Goal: Check status: Check status

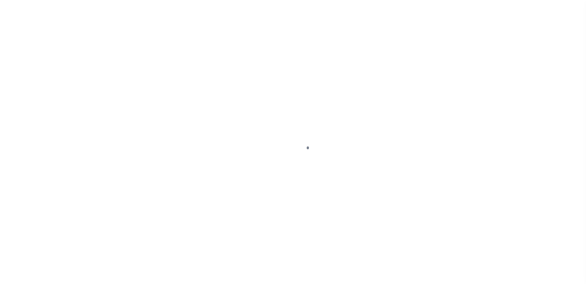
scroll to position [15, 0]
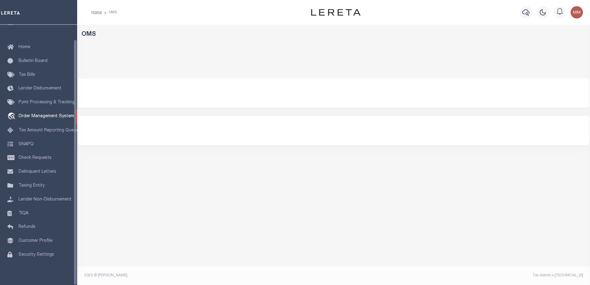
select select "200"
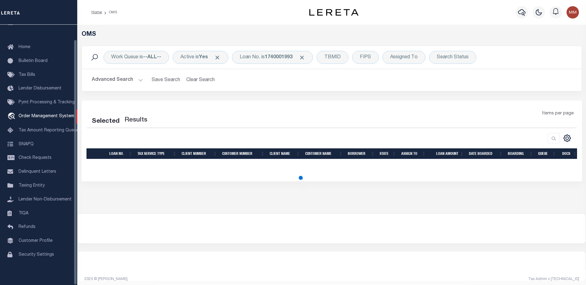
select select "200"
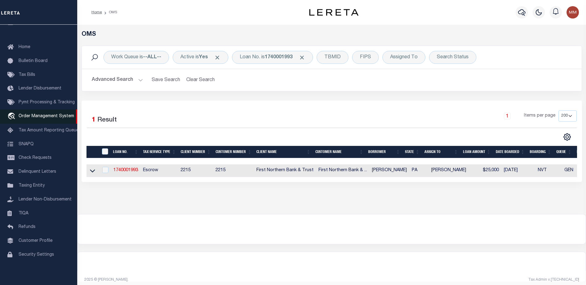
click at [47, 115] on span "Order Management System" at bounding box center [47, 116] width 56 height 4
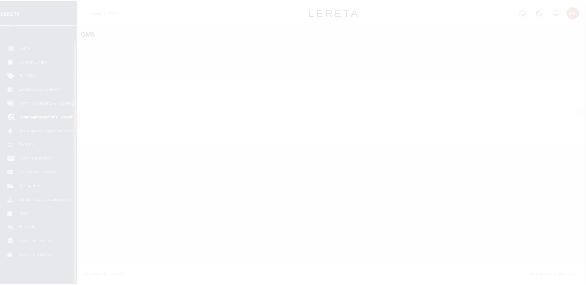
scroll to position [15, 0]
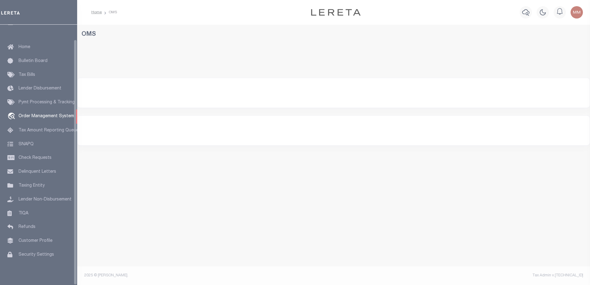
select select "200"
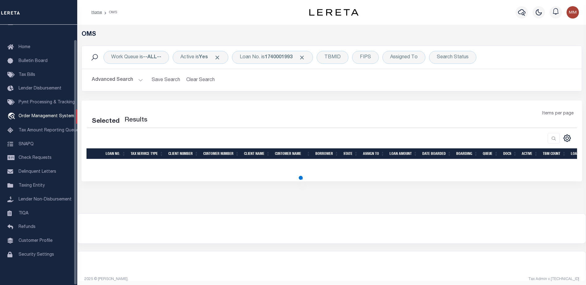
select select "200"
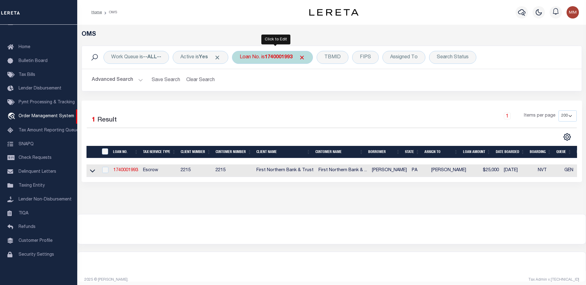
click at [278, 58] on b "1740001993" at bounding box center [279, 57] width 28 height 5
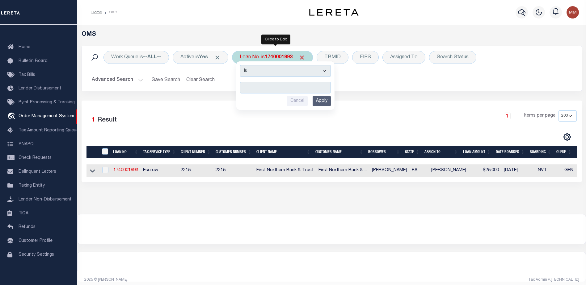
click at [248, 90] on input "text" at bounding box center [285, 88] width 91 height 12
type input "202149149"
click at [327, 102] on input "Apply" at bounding box center [321, 101] width 18 height 10
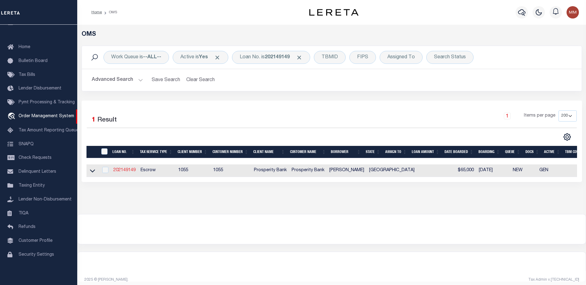
click at [119, 171] on link "202149149" at bounding box center [124, 170] width 22 height 4
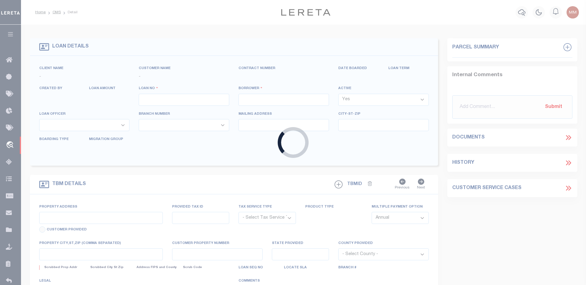
type input "202149149"
type input "[PERSON_NAME]"
select select
type input "1605 15TH ST"
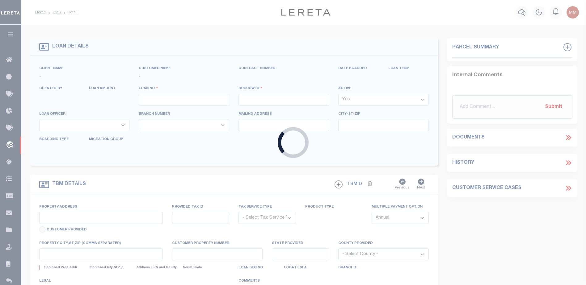
type input "[GEOGRAPHIC_DATA]"
select select "100"
select select "Escrow"
select select "10435"
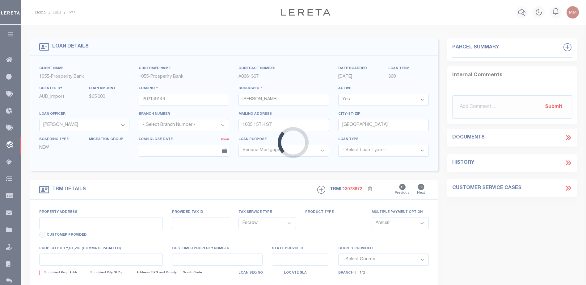
select select "3932"
type input "[GEOGRAPHIC_DATA]"
type input "21094"
select select
type input "[GEOGRAPHIC_DATA]"
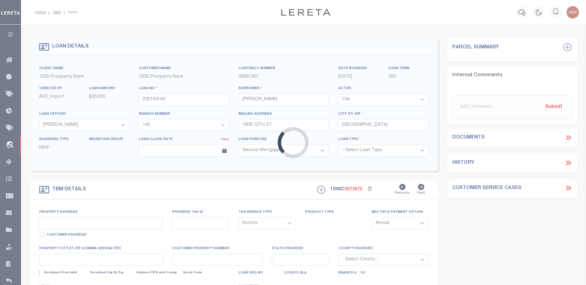
type textarea "LT 6 AND THE N1/2 OF LT 7 ALL OF BLK 406"
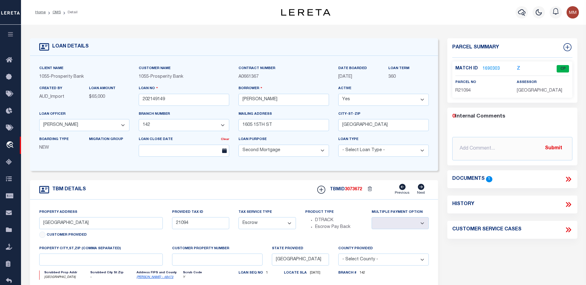
click at [487, 69] on link "1690303" at bounding box center [490, 69] width 17 height 6
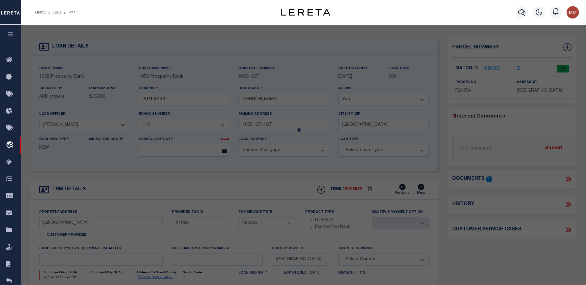
checkbox input "false"
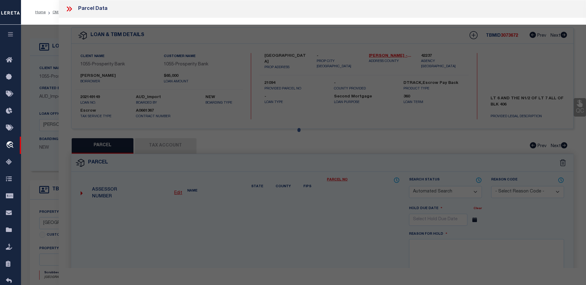
select select "CP"
type input "KIRK GLENN"
type input "[GEOGRAPHIC_DATA]"
checkbox input "false"
type textarea "S519000 HEMPSTEAD BLK 406 LOT 6 & N1/2 7"
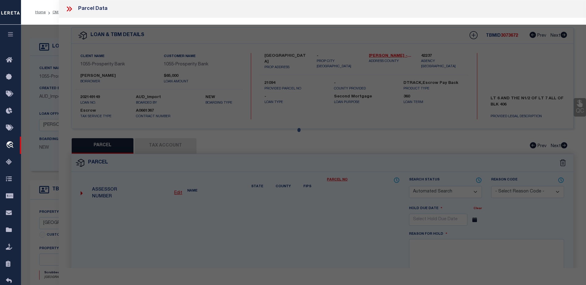
type textarea "Tax ID Special Project"
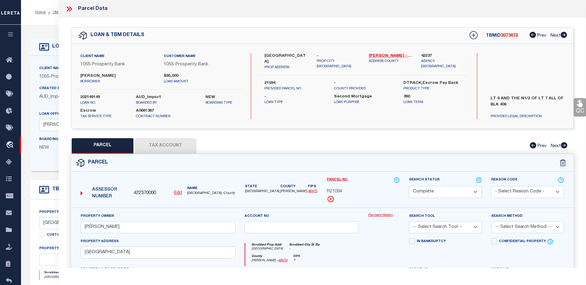
click at [377, 215] on link "Payment History" at bounding box center [384, 215] width 32 height 5
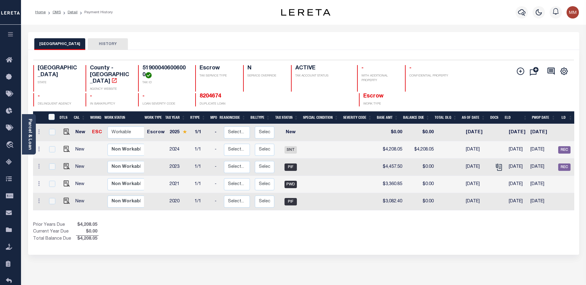
click at [53, 44] on button "[GEOGRAPHIC_DATA]" at bounding box center [59, 44] width 51 height 12
click at [48, 45] on button "[GEOGRAPHIC_DATA]" at bounding box center [59, 44] width 51 height 12
click at [59, 45] on button "[GEOGRAPHIC_DATA]" at bounding box center [59, 44] width 51 height 12
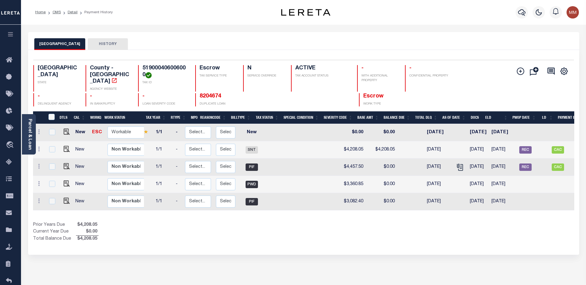
scroll to position [0, 39]
click at [65, 44] on button "WALLER COUNTY" at bounding box center [59, 44] width 51 height 12
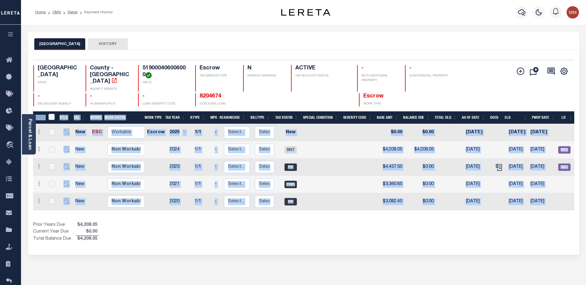
drag, startPoint x: 432, startPoint y: 210, endPoint x: 448, endPoint y: 208, distance: 17.0
click at [448, 208] on div "DTLS CAL WorkQ Work Status Work Type Tax Year RType MPO ReasonCode BillType Tax…" at bounding box center [303, 176] width 541 height 131
click at [447, 225] on div "Show Tax Lines before Bill Release Date Prior Years Due $4,208.05 Current Year …" at bounding box center [303, 232] width 541 height 21
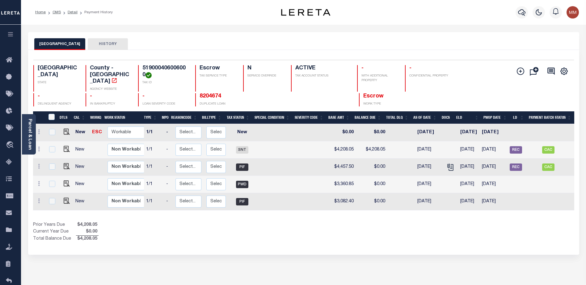
scroll to position [0, 55]
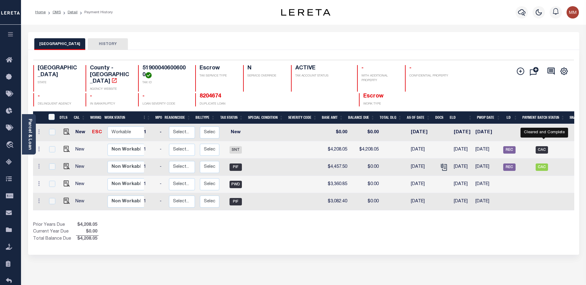
click at [539, 146] on span "CAC" at bounding box center [541, 149] width 12 height 7
checkbox input "true"
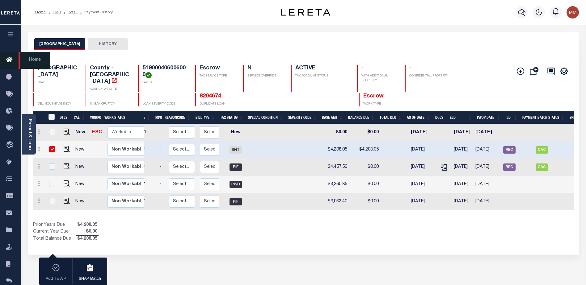
click at [6, 61] on icon at bounding box center [11, 60] width 10 height 8
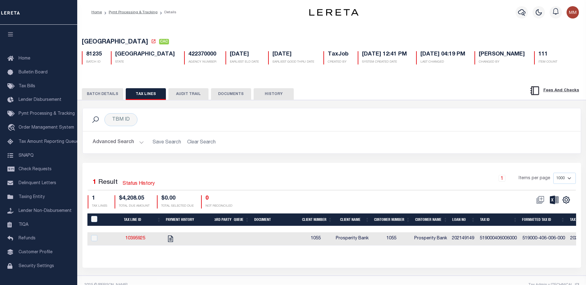
click at [140, 93] on button "TAX LINES" at bounding box center [146, 94] width 40 height 12
click at [102, 94] on button "BATCH DETAILS" at bounding box center [102, 94] width 41 height 12
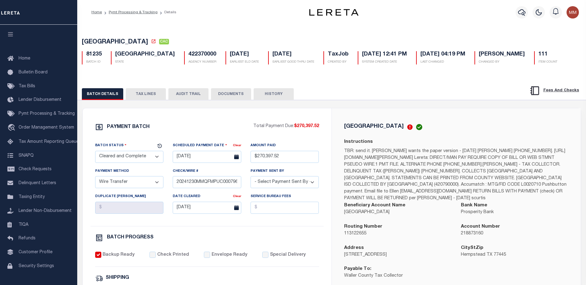
click at [237, 94] on button "DOCUMENTS" at bounding box center [231, 94] width 40 height 12
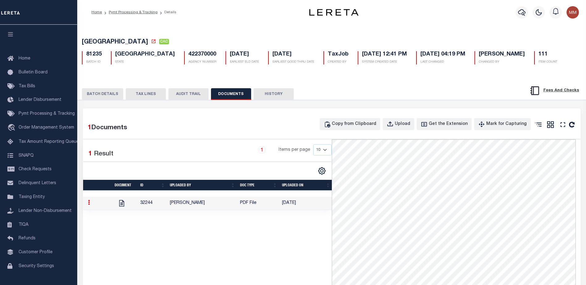
click at [275, 95] on button "HISTORY" at bounding box center [273, 94] width 40 height 12
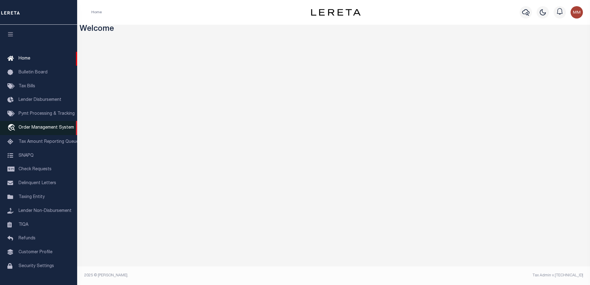
click at [45, 128] on span "Order Management System" at bounding box center [47, 128] width 56 height 4
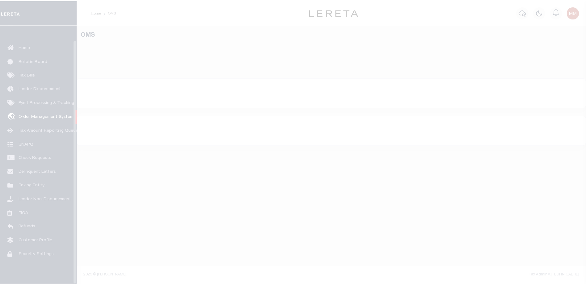
scroll to position [15, 0]
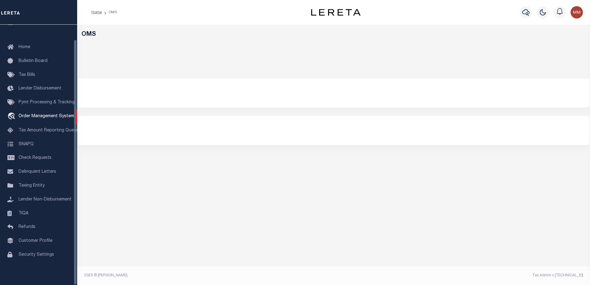
select select "200"
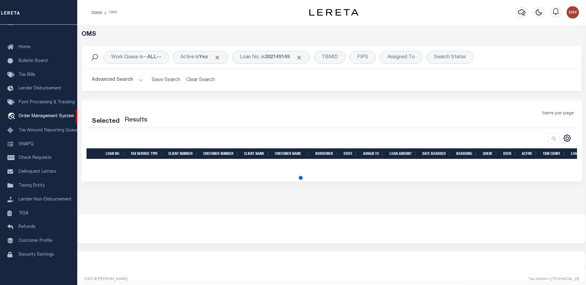
select select "200"
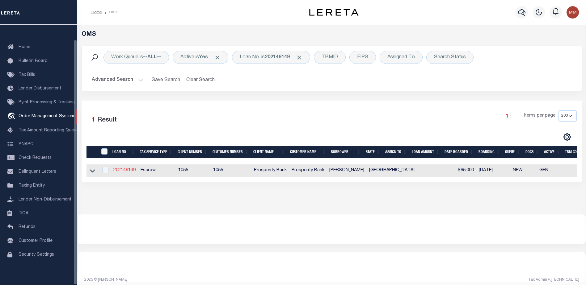
click at [123, 171] on link "202149149" at bounding box center [124, 170] width 22 height 4
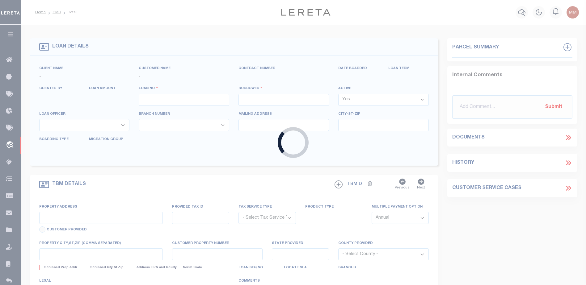
type input "202149149"
type input "[PERSON_NAME]"
select select
type input "1605 15TH ST"
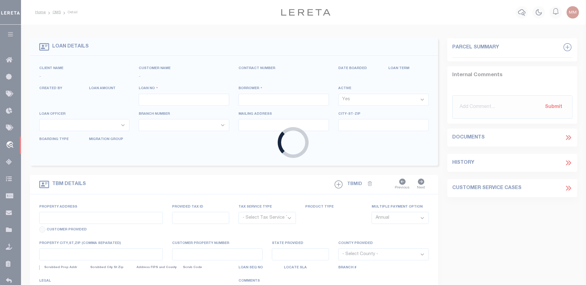
type input "[GEOGRAPHIC_DATA]"
select select "100"
select select "Escrow"
select select "10435"
select select "3932"
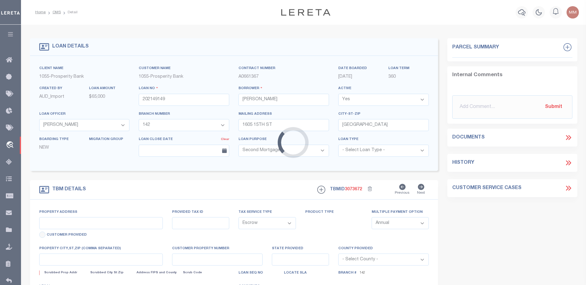
type input "[GEOGRAPHIC_DATA]"
type input "21094"
select select
type input "[GEOGRAPHIC_DATA]"
type textarea "LT 6 AND THE N1/2 OF LT 7 ALL OF BLK 406"
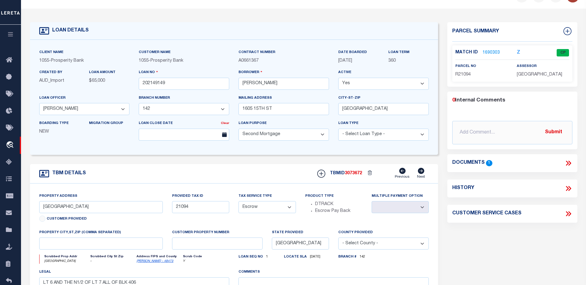
scroll to position [31, 0]
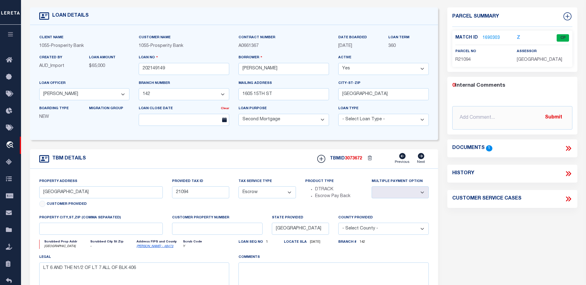
click at [488, 38] on link "1690303" at bounding box center [490, 38] width 17 height 6
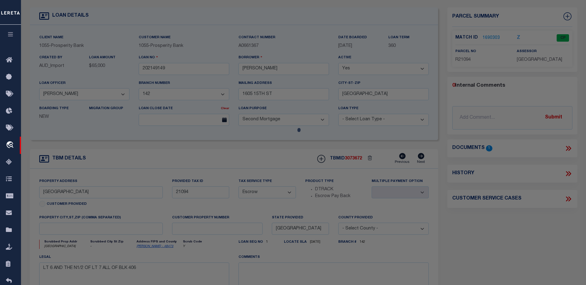
checkbox input "false"
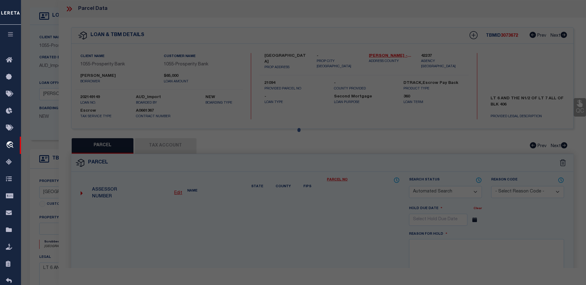
select select "CP"
type input "KIRK GLENN"
type input "[GEOGRAPHIC_DATA]"
checkbox input "false"
type textarea "S519000 HEMPSTEAD BLK 406 LOT 6 & N1/2 7"
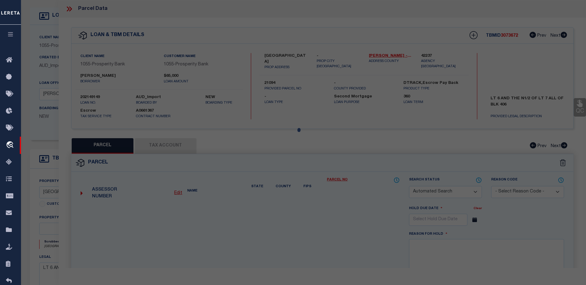
type textarea "Tax ID Special Project"
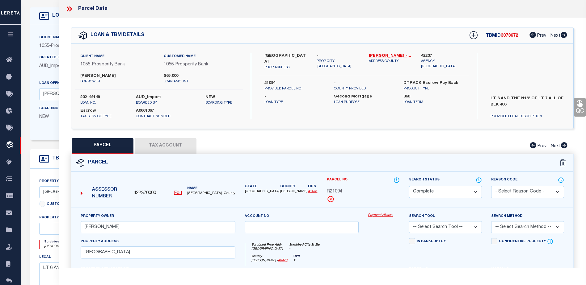
click at [380, 216] on link "Payment History" at bounding box center [384, 215] width 32 height 5
